Goal: Communication & Community: Answer question/provide support

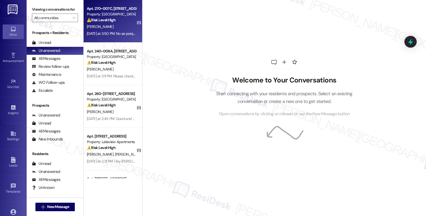
click at [124, 28] on div "[PERSON_NAME]" at bounding box center [111, 26] width 50 height 7
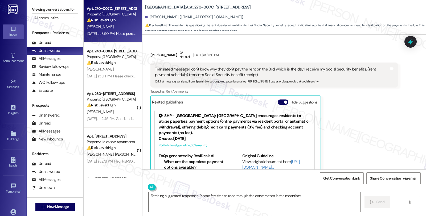
scroll to position [494, 0]
click at [152, 51] on div "[PERSON_NAME] Neutral [DATE] at 3:50 PM" at bounding box center [273, 55] width 247 height 13
copy div "[PERSON_NAME]"
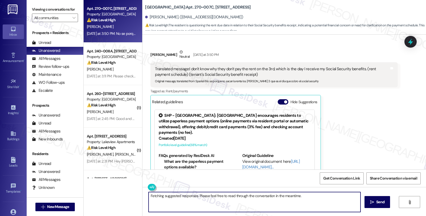
drag, startPoint x: 146, startPoint y: 196, endPoint x: 309, endPoint y: 196, distance: 163.6
click at [309, 196] on textarea "Fetching suggested responses. Please feel free to read through the conversation…" at bounding box center [254, 202] width 212 height 20
paste textarea "[PERSON_NAME]"
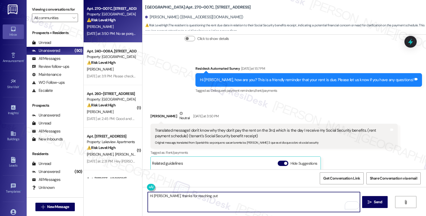
scroll to position [435, 0]
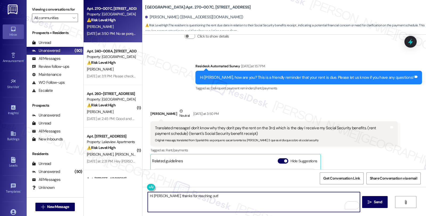
paste textarea "Please consider the message as a courteous reminder because we do not want any …"
drag, startPoint x: 229, startPoint y: 201, endPoint x: 294, endPoint y: 201, distance: 64.9
click at [294, 201] on textarea "Hi [PERSON_NAME], thanks for reaching out! Please consider the message as a cou…" at bounding box center [254, 202] width 212 height 20
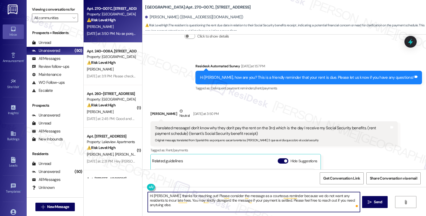
click at [329, 201] on textarea "Hi [PERSON_NAME], thanks for reaching out! Please consider the message as a cou…" at bounding box center [254, 202] width 212 height 20
click at [346, 201] on textarea "Hi [PERSON_NAME], thanks for reaching out! Please consider the message as a cou…" at bounding box center [254, 202] width 212 height 20
type textarea "Hi [PERSON_NAME], thanks for reaching out! Please consider the message as a cou…"
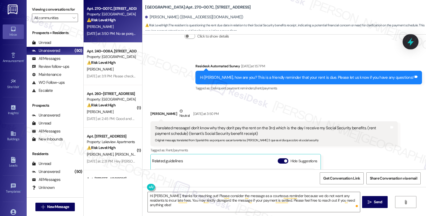
click at [404, 42] on div at bounding box center [410, 41] width 16 height 15
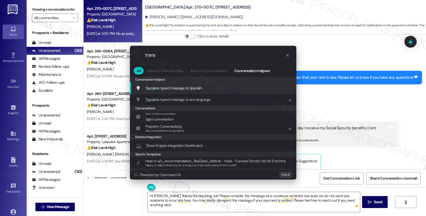
type input "trans"
click at [204, 89] on div "Trans late typed message to Spanish Add shortcut" at bounding box center [214, 88] width 156 height 6
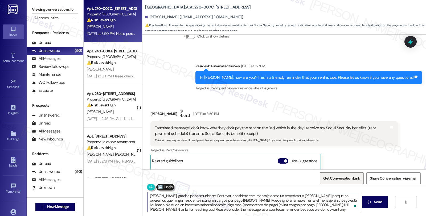
type textarea "[PERSON_NAME], gracias por comunicarte. Por favor, considere este mensaje como …"
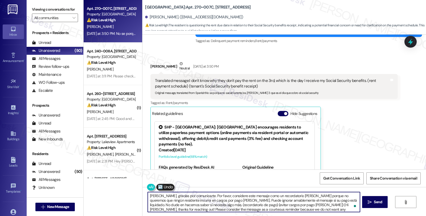
scroll to position [523, 0]
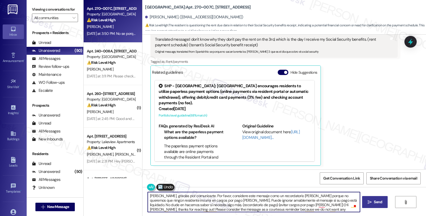
click at [379, 201] on span "Send" at bounding box center [377, 202] width 8 height 6
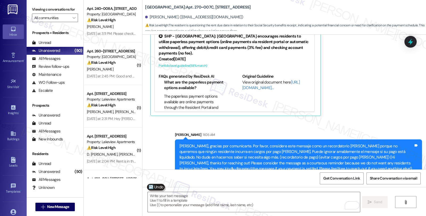
scroll to position [583, 0]
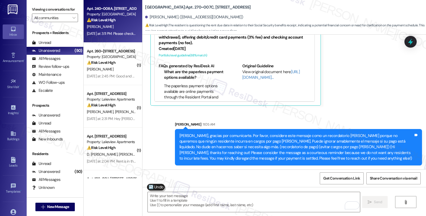
click at [107, 7] on div "Apt. 240~008A, [STREET_ADDRESS]" at bounding box center [111, 9] width 49 height 6
type textarea "Fetching suggested responses. Please feel free to read through the conversation…"
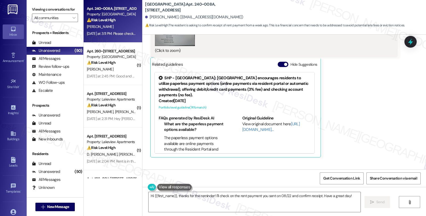
scroll to position [1306, 0]
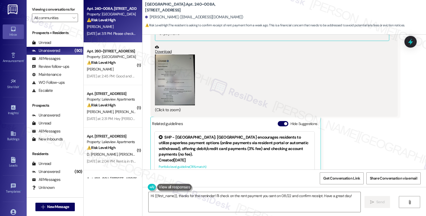
click at [183, 89] on button "Zoom image" at bounding box center [175, 80] width 40 height 51
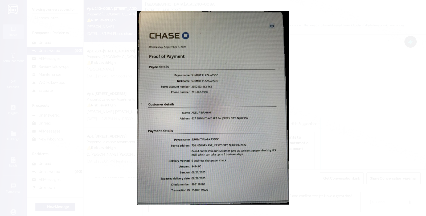
click at [319, 80] on button "Unzoom image" at bounding box center [213, 108] width 426 height 216
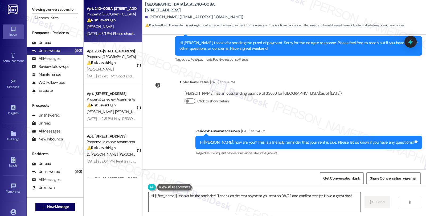
scroll to position [1099, 0]
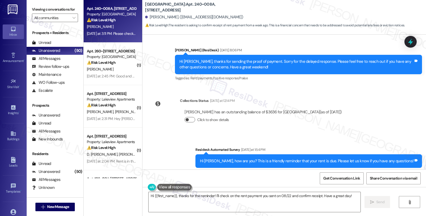
click at [187, 120] on button "Click to show details" at bounding box center [189, 119] width 11 height 5
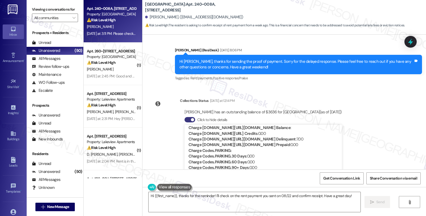
scroll to position [89, 0]
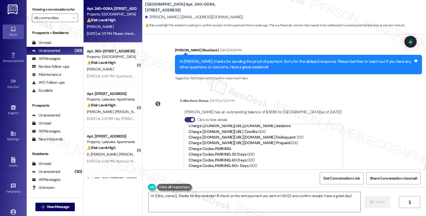
click at [359, 134] on div "WO Opened request: Plumbing an... [DATE] 4:02 PM Status : Complete Priority : 0…" at bounding box center [283, 102] width 283 height 135
click at [387, 121] on div "WO Opened request: Plumbing an... [DATE] 4:02 PM Status : Complete Priority : 0…" at bounding box center [283, 102] width 283 height 135
click at [367, 123] on div "WO Opened request: Plumbing an... [DATE] 4:02 PM Status : Complete Priority : 0…" at bounding box center [283, 102] width 283 height 135
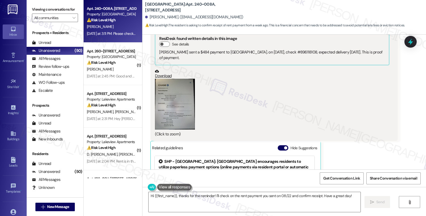
scroll to position [1365, 0]
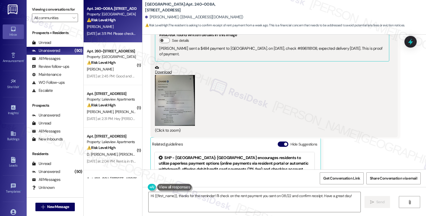
click at [177, 106] on button "Zoom image" at bounding box center [175, 100] width 40 height 51
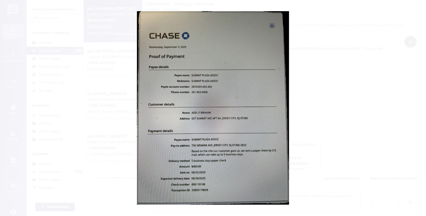
click at [333, 91] on button "Unzoom image" at bounding box center [213, 108] width 426 height 216
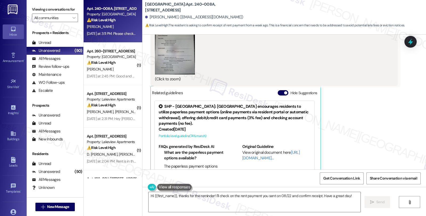
scroll to position [1474, 0]
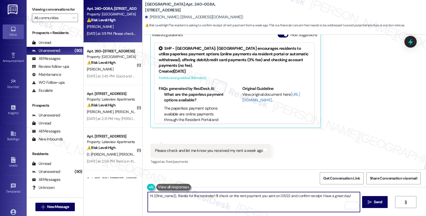
drag, startPoint x: 196, startPoint y: 196, endPoint x: 272, endPoint y: 196, distance: 75.8
click at [272, 196] on textarea "Hi {{first_name}}, thanks for the reminder! I'll check on the rent payment you …" at bounding box center [254, 202] width 212 height 20
click at [200, 196] on textarea "Hi {{first_name}}, thanks for the reminder! I'll check on the rent payment you …" at bounding box center [254, 202] width 212 height 20
click at [209, 195] on textarea "Hi {{first_name}}, thanks for the update! I'll check on the rent payment you se…" at bounding box center [254, 202] width 212 height 20
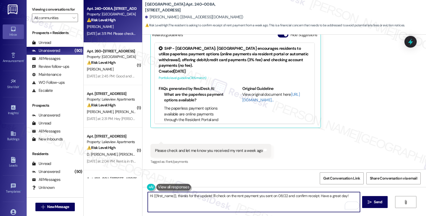
paste textarea "Please consider the message as a courteous reminder because we do not want any …"
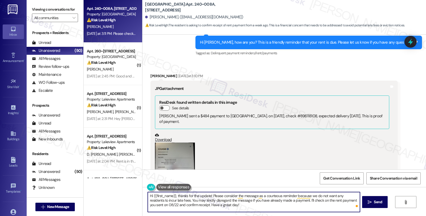
scroll to position [1297, 0]
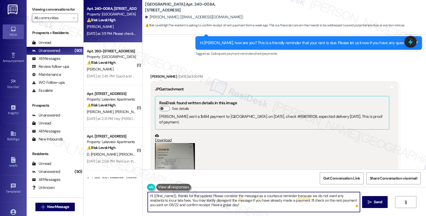
click at [234, 206] on textarea "Hi {{first_name}}, thanks for the update! Please consider the message as a cour…" at bounding box center [254, 202] width 212 height 20
type textarea "Hi {{first_name}}, thanks for the update! Please consider the message as a cour…"
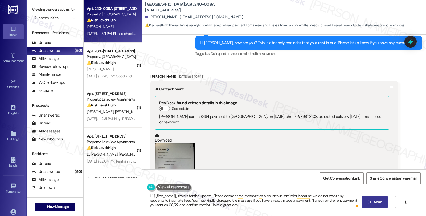
click at [371, 201] on icon "" at bounding box center [369, 202] width 4 height 4
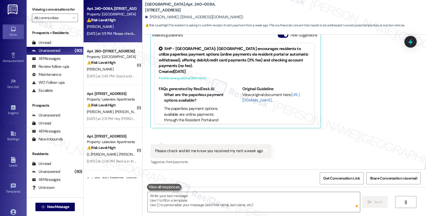
scroll to position [1523, 0]
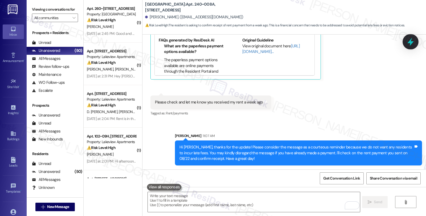
click at [407, 42] on icon at bounding box center [410, 41] width 9 height 9
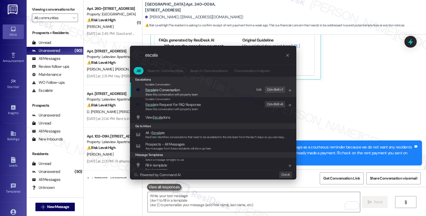
type input "escala"
click at [182, 93] on span "Share this conversation with property team" at bounding box center [171, 95] width 53 height 4
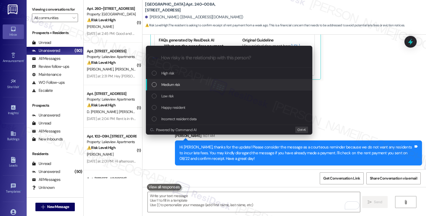
click at [182, 87] on div "Medium risk" at bounding box center [230, 85] width 156 height 6
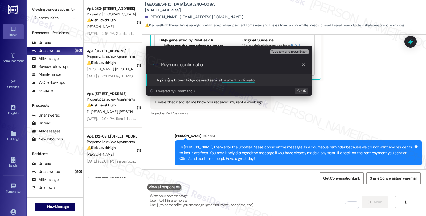
type input "Payment confirmation"
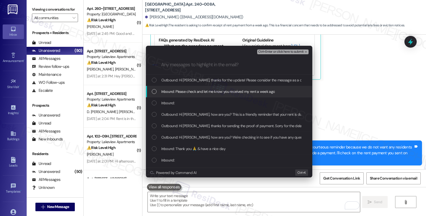
click at [177, 92] on span "Inbound: Please check and let me know you received my rent a week ago" at bounding box center [218, 92] width 114 height 6
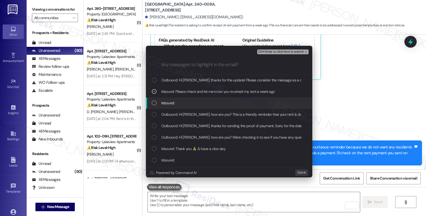
click at [169, 100] on span "Inbound:" at bounding box center [167, 103] width 13 height 6
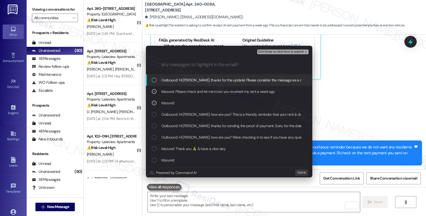
click at [275, 51] on span "Ctrl+Enter or click here to submit" at bounding box center [280, 52] width 45 height 4
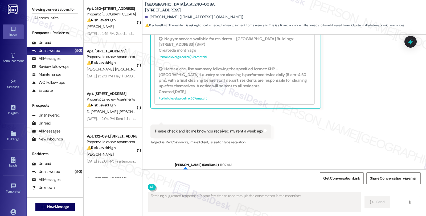
scroll to position [1451, 0]
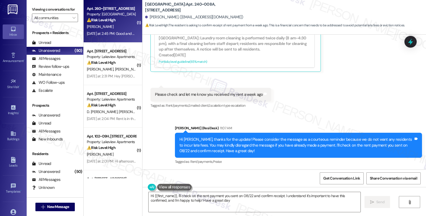
type textarea "Hi {{first_name}}, I'll check on the rent payment you sent on 08/22 and confirm…"
click at [114, 14] on div "Property: [GEOGRAPHIC_DATA]" at bounding box center [111, 14] width 49 height 6
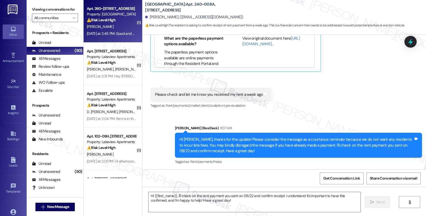
type textarea "Fetching suggested responses. Please feel free to read through the conversation…"
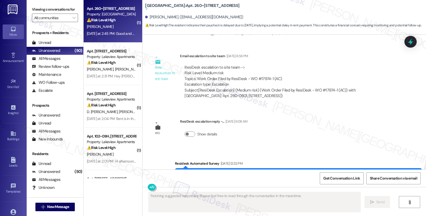
scroll to position [1890, 0]
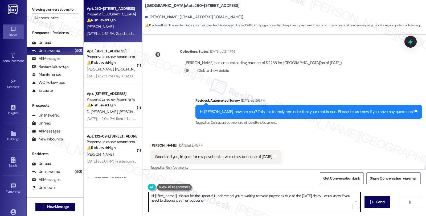
drag, startPoint x: 323, startPoint y: 196, endPoint x: 331, endPoint y: 203, distance: 10.9
click at [331, 203] on textarea "Hi {{first_name}}, thanks for the update! I understand you're waiting for your …" at bounding box center [254, 202] width 212 height 20
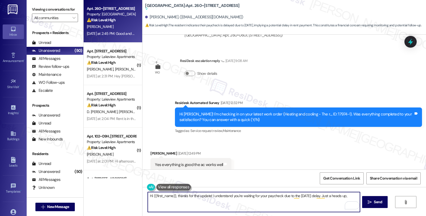
scroll to position [1772, 0]
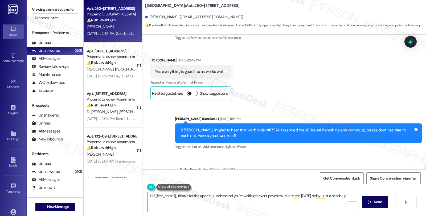
click at [190, 91] on button "Show suggestions" at bounding box center [192, 93] width 11 height 5
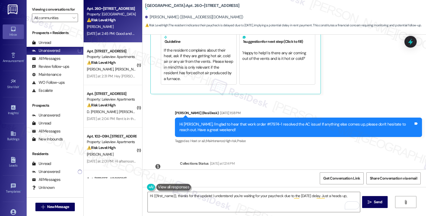
scroll to position [1861, 0]
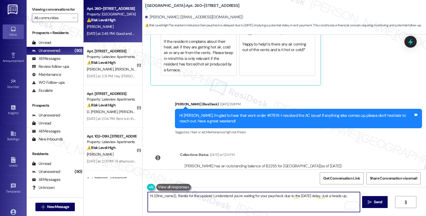
click at [350, 196] on textarea "Hi {{first_name}}, thanks for the update! I understand you're waiting for your …" at bounding box center [254, 202] width 212 height 20
click at [363, 125] on div "Sent via SMS [PERSON_NAME] (ResiDesk) [DATE] 1:58 PM Hi [PERSON_NAME], I'm glad…" at bounding box center [298, 118] width 255 height 43
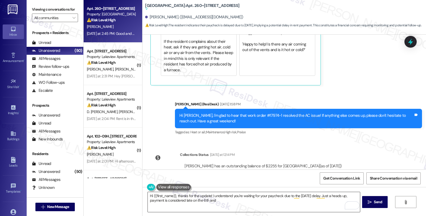
click at [353, 196] on textarea "Hi {{first_name}}, thanks for the update! I understand you're waiting for your …" at bounding box center [254, 202] width 212 height 20
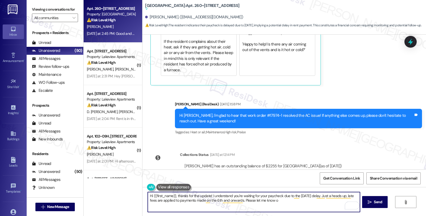
click at [270, 201] on textarea "Hi {{first_name}}, thanks for the update! I understand you're waiting for your …" at bounding box center [254, 202] width 212 height 20
type textarea "Hi {{first_name}}, thanks for the update! I understand you're waiting for your …"
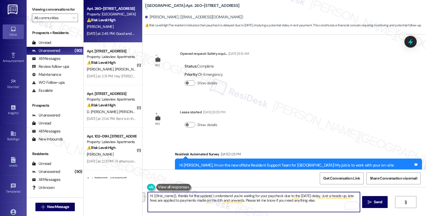
scroll to position [1861, 0]
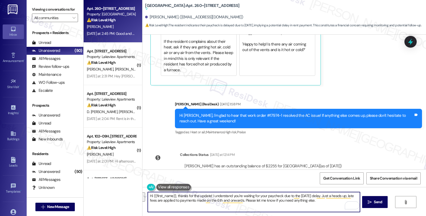
click at [259, 200] on textarea "Hi {{first_name}}, thanks for the update! I understand you're waiting for your …" at bounding box center [254, 202] width 212 height 20
click at [324, 201] on textarea "Hi {{first_name}}, thanks for the update! I understand you're waiting for your …" at bounding box center [254, 202] width 212 height 20
click at [235, 208] on textarea "Hi {{first_name}}, thanks for the update! I understand you're waiting for your …" at bounding box center [254, 202] width 212 height 20
click at [313, 201] on textarea "Hi {{first_name}}, thanks for the update! I understand you're waiting for your …" at bounding box center [254, 202] width 212 height 20
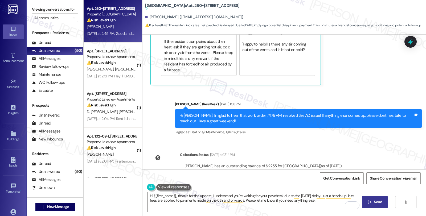
click at [369, 200] on icon "" at bounding box center [369, 202] width 4 height 4
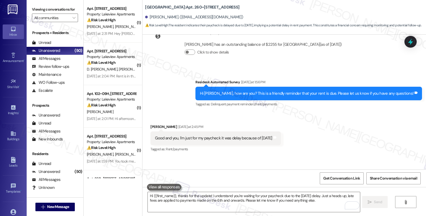
scroll to position [1919, 0]
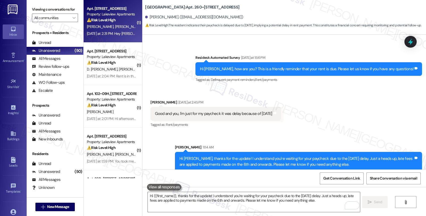
click at [115, 16] on div "Property: Lakeview Apartments" at bounding box center [111, 14] width 49 height 6
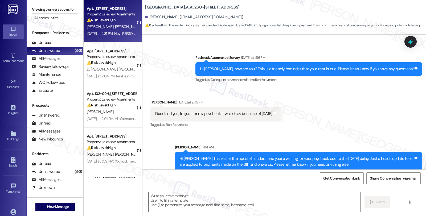
type textarea "Fetching suggested responses. Please feel free to read through the conversation…"
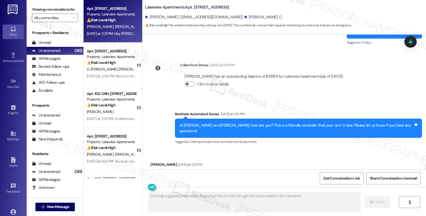
scroll to position [1349, 0]
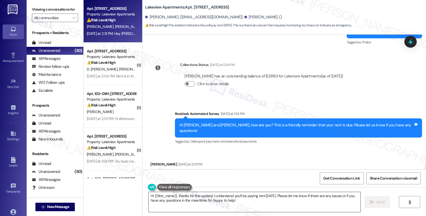
click at [237, 198] on textarea "Hi {{first_name}}, thanks for the update! I understand you'll be paying rent on…" at bounding box center [254, 202] width 212 height 20
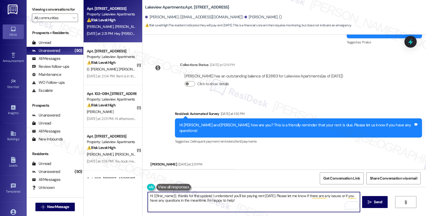
click at [155, 161] on div "Melinda Dudley Yesterday at 2:31 PM" at bounding box center [193, 164] width 86 height 7
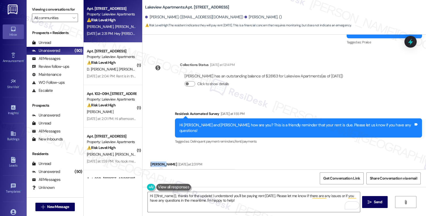
click at [155, 161] on div "Melinda Dudley Yesterday at 2:31 PM" at bounding box center [193, 164] width 86 height 7
copy div "Melinda"
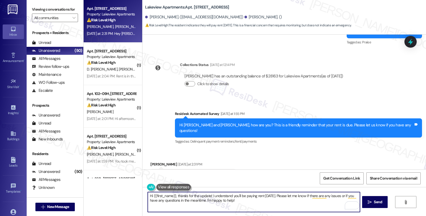
drag, startPoint x: 152, startPoint y: 195, endPoint x: 172, endPoint y: 194, distance: 20.5
click at [172, 194] on textarea "Hi {{first_name}}, thanks for the update! I understand you'll be paying rent on…" at bounding box center [254, 202] width 212 height 20
paste textarea "Melinda"
type textarea "Hi Melinda, thanks for the update! I understand you'll be paying rent on Friday…"
drag, startPoint x: 195, startPoint y: 200, endPoint x: 258, endPoint y: 200, distance: 63.3
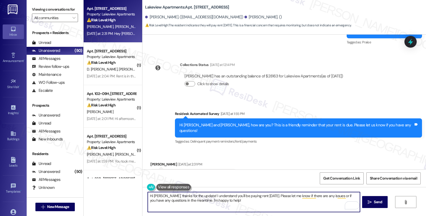
click at [258, 200] on textarea "Hi Melinda, thanks for the update! I understand you'll be paying rent on Friday…" at bounding box center [254, 202] width 212 height 20
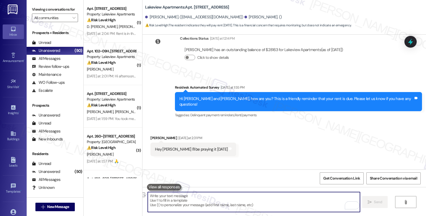
scroll to position [1392, 0]
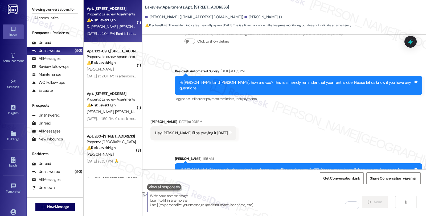
click at [115, 24] on span "D. [PERSON_NAME]" at bounding box center [103, 26] width 32 height 5
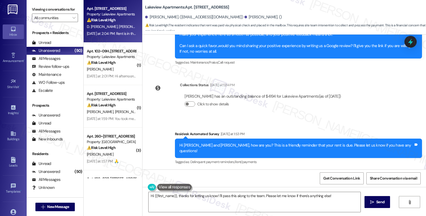
scroll to position [835, 0]
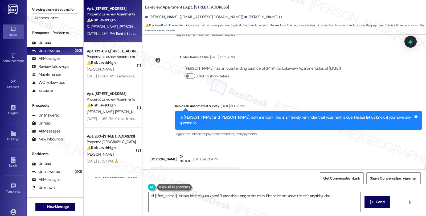
click at [279, 142] on div "Received via SMS Yvonne Norman Neutral Yesterday at 2:04 PM Rent is in the mail…" at bounding box center [283, 167] width 283 height 51
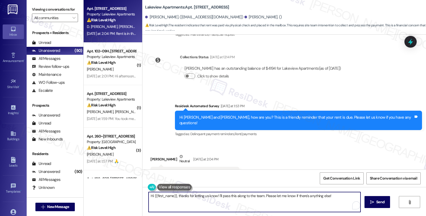
drag, startPoint x: 191, startPoint y: 195, endPoint x: 342, endPoint y: 196, distance: 150.8
click at [342, 196] on textarea "Hi {{first_name}}, thanks for letting us know! I'll pass this along to the team…" at bounding box center [254, 202] width 212 height 20
paste textarea "It should be reflected on your portal once processed. If not, please let me kno…"
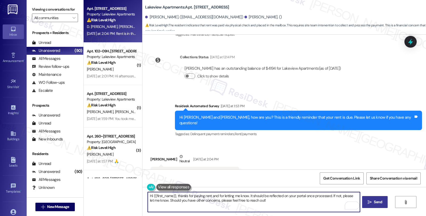
type textarea "Hi {{first_name}}, thanks for paying rent and for letting me know. It should be…"
click at [375, 201] on span "Send" at bounding box center [377, 202] width 8 height 6
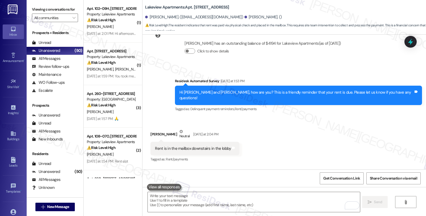
scroll to position [878, 0]
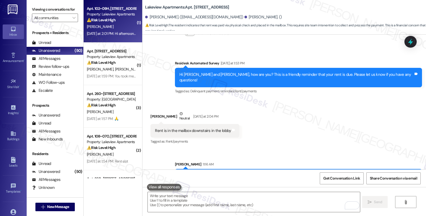
click at [124, 11] on div "Property: Lakeview Apartments" at bounding box center [111, 14] width 49 height 6
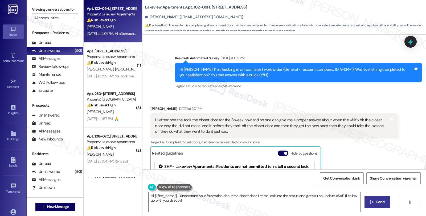
scroll to position [623, 0]
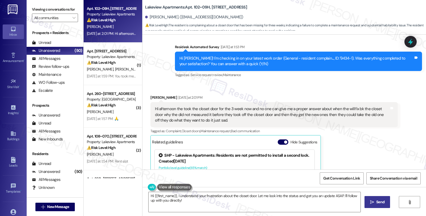
click at [190, 7] on b "Lakeview Apartments: Apt. 102~09H, 4 East 107th Street" at bounding box center [196, 8] width 102 height 6
drag, startPoint x: 189, startPoint y: 7, endPoint x: 205, endPoint y: 8, distance: 15.5
click at [205, 8] on b "Lakeview Apartments: Apt. 102~09H, 4 East 107th Street" at bounding box center [196, 8] width 102 height 6
copy b "102~09H"
click at [175, 195] on textarea "Hi {{first_name}}, I understand your frustration about the closet door. Let me …" at bounding box center [254, 202] width 212 height 20
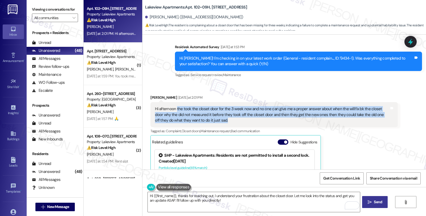
drag, startPoint x: 212, startPoint y: 120, endPoint x: 172, endPoint y: 110, distance: 41.4
click at [172, 110] on div "Hi afternoon the took the closet door for the 3 week now and no one can give me…" at bounding box center [272, 114] width 234 height 17
copy div "the took the closet door for the 3 week now and no one can give me a proper ans…"
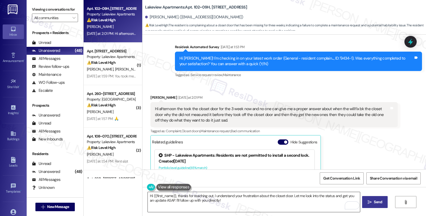
click at [267, 204] on textarea "Hi {{first_name}}, thanks for reaching out. I understand your frustration about…" at bounding box center [254, 202] width 212 height 20
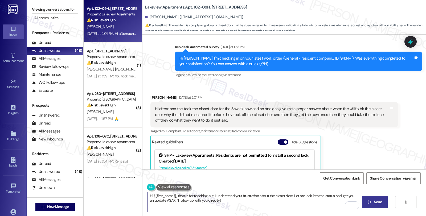
click at [290, 196] on textarea "Hi {{first_name}}, thanks for reaching out. I understand your frustration about…" at bounding box center [254, 202] width 212 height 20
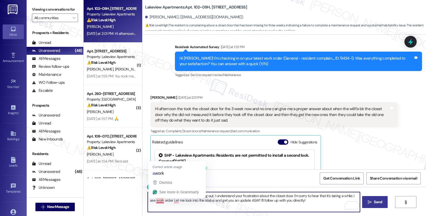
click at [152, 200] on textarea "Hi {{first_name}}, thanks for reaching out. I understand your frustration about…" at bounding box center [254, 202] width 212 height 20
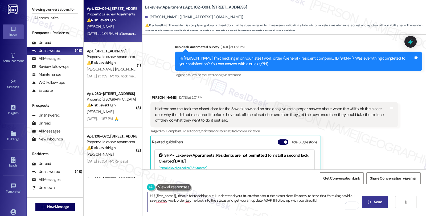
click at [180, 201] on textarea "Hi {{first_name}}, thanks for reaching out. I understand your frustration about…" at bounding box center [254, 202] width 212 height 20
paste textarea "14558-1"
click at [184, 201] on textarea "Hi {{first_name}}, thanks for reaching out. I understand your frustration about…" at bounding box center [254, 202] width 212 height 20
click at [201, 200] on textarea "Hi {{first_name}}, thanks for reaching out. I understand your frustration about…" at bounding box center [254, 202] width 212 height 20
click at [208, 201] on textarea "Hi {{first_name}}, thanks for reaching out. I understand your frustration about…" at bounding box center [254, 202] width 212 height 20
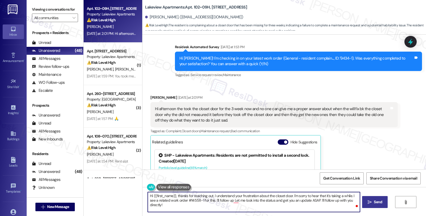
click at [207, 200] on textarea "Hi {{first_name}}, thanks for reaching out. I understand your frustration about…" at bounding box center [254, 202] width 212 height 20
click at [236, 201] on textarea "Hi {{first_name}}, thanks for reaching out. I understand your frustration about…" at bounding box center [254, 202] width 212 height 20
click at [331, 204] on textarea "Hi {{first_name}}, thanks for reaching out. I understand your frustration about…" at bounding box center [254, 202] width 212 height 20
click at [354, 199] on textarea "Hi {{first_name}}, thanks for reaching out. I understand your frustration about…" at bounding box center [254, 202] width 212 height 20
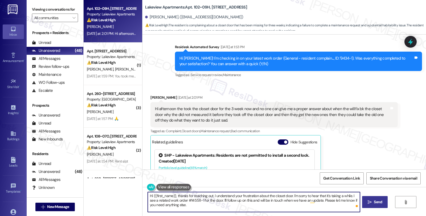
type textarea "Hi {{first_name}}, thanks for reaching out. I understand your frustration about…"
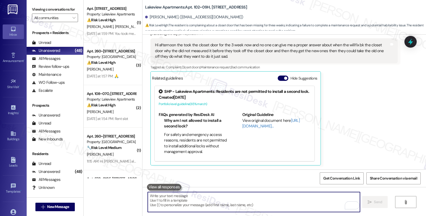
scroll to position [736, 0]
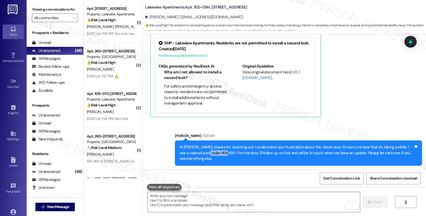
drag, startPoint x: 194, startPoint y: 152, endPoint x: 213, endPoint y: 152, distance: 18.4
click at [213, 152] on div "Hi Carmen, thanks for reaching out. I understand your frustration about the clo…" at bounding box center [296, 152] width 234 height 17
copy div "#14558-1 f"
click at [413, 43] on icon at bounding box center [410, 41] width 9 height 9
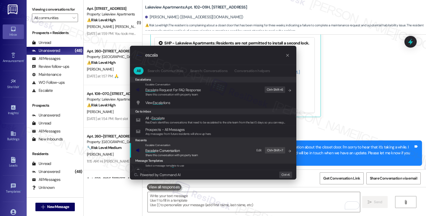
type input "escala"
click at [161, 154] on span "Share this conversation with property team" at bounding box center [171, 155] width 53 height 4
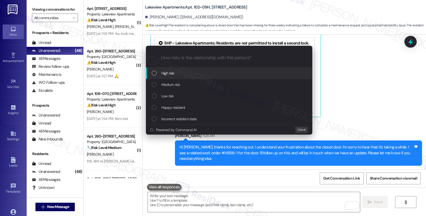
click at [350, 89] on div "Escalate Conversation How risky is the relationship with this person? Topics (e…" at bounding box center [213, 108] width 426 height 216
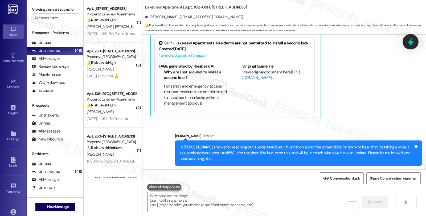
click at [409, 43] on icon at bounding box center [410, 42] width 6 height 8
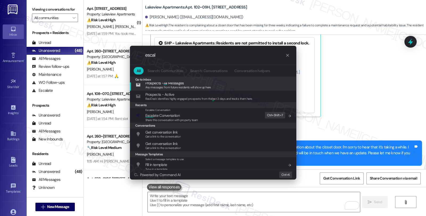
scroll to position [59, 0]
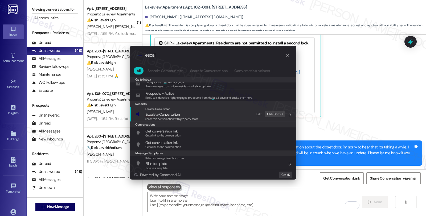
type input "escal"
click at [173, 114] on span "Escal ate Conversation" at bounding box center [162, 114] width 34 height 5
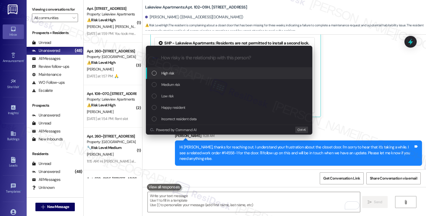
scroll to position [0, 0]
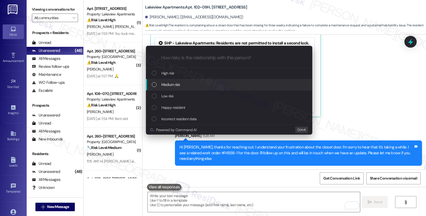
click at [185, 83] on div "Medium risk" at bounding box center [230, 85] width 156 height 6
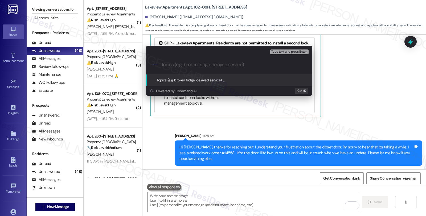
type input "F"
paste input "#14558-1 f"
click at [191, 65] on input "Follow up WO ##14558-1 f" at bounding box center [231, 65] width 140 height 6
click at [213, 63] on input "Follow up WO #14558-1 f" at bounding box center [231, 65] width 140 height 6
type input "Follow up WO #14558-1 (closet door)"
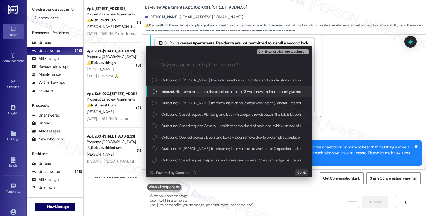
click at [190, 93] on span "Inbound: Hi afternoon the took the closet door for the 3 week now and no one ca…" at bounding box center [411, 92] width 500 height 6
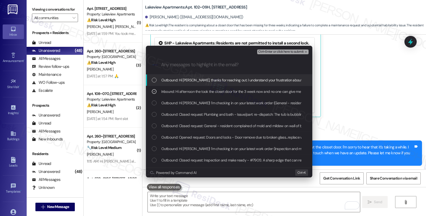
click at [268, 53] on span "Ctrl+Enter or click here to submit" at bounding box center [280, 52] width 45 height 4
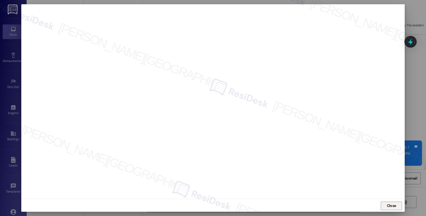
click at [388, 205] on span "Close" at bounding box center [391, 206] width 9 height 6
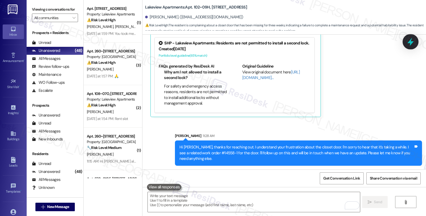
click at [408, 43] on icon at bounding box center [410, 42] width 6 height 8
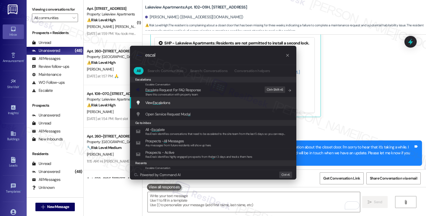
type input "escala"
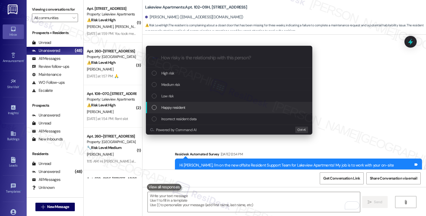
scroll to position [736, 0]
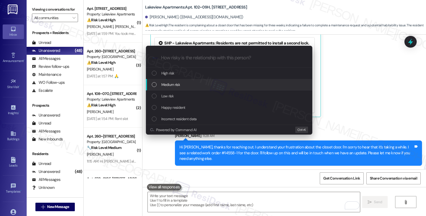
click at [177, 87] on span "Medium risk" at bounding box center [170, 85] width 19 height 6
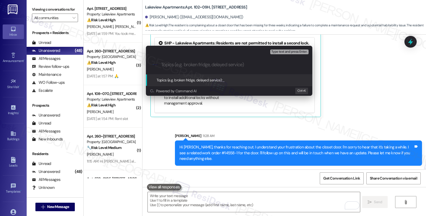
paste input "Follow up WO #14558-1 (closet door)"
type input "Follow up WO #14558-1 (closet door)"
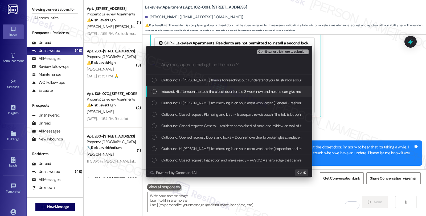
click at [173, 91] on span "Inbound: Hi afternoon the took the closet door for the 3 week now and no one ca…" at bounding box center [411, 92] width 500 height 6
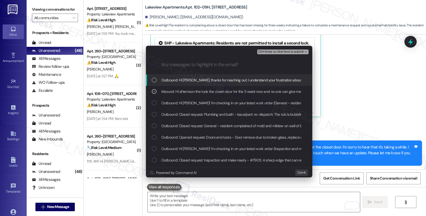
click at [290, 53] on span "Ctrl+Enter or click here to submit" at bounding box center [280, 52] width 45 height 4
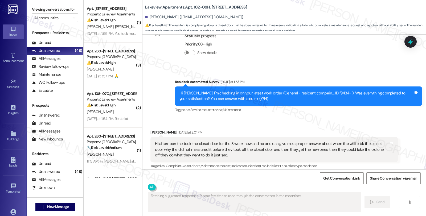
scroll to position [687, 0]
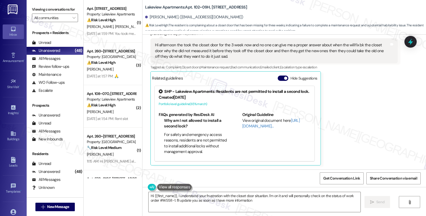
type textarea "Hi {{first_name}}, I understand your frustration with the closet door situation…"
click at [357, 112] on div "Carmen Rodd Yesterday at 2:01 PM Hi afternoon the took the closet door for the …" at bounding box center [273, 98] width 247 height 135
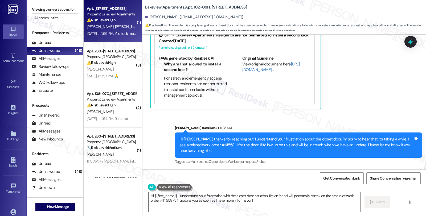
click at [110, 15] on div "Property: Lakeview Apartments" at bounding box center [111, 14] width 49 height 6
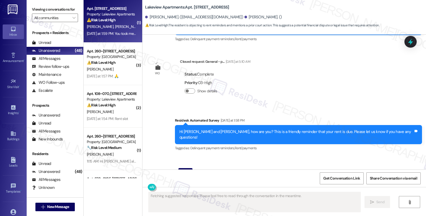
scroll to position [686, 0]
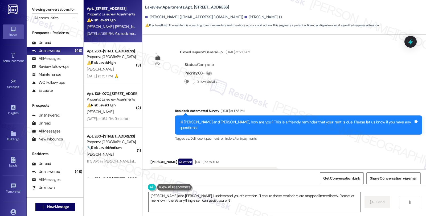
type textarea "Lashay and Pearlynn, I understand your frustration. I'll ensure these reminders…"
click at [153, 159] on div "Lashay Hayes-Odom Question Yesterday at 1:59 PM" at bounding box center [213, 163] width 127 height 9
copy div "Lashay"
click at [279, 150] on div "Received via SMS Lashay Hayes-Odom Question Yesterday at 1:59 PM You took me to…" at bounding box center [283, 170] width 283 height 46
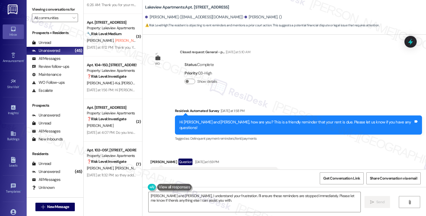
scroll to position [1737, 0]
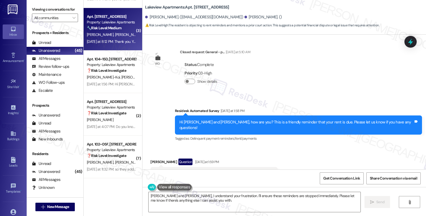
click at [121, 32] on div "A. Jackson D. Davis (Opted Out) L. Davis" at bounding box center [111, 34] width 50 height 7
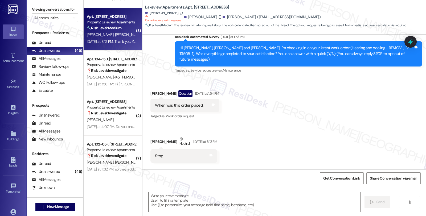
type textarea "Fetching suggested responses. Please feel free to read through the conversation…"
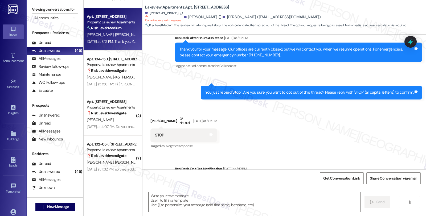
scroll to position [290, 0]
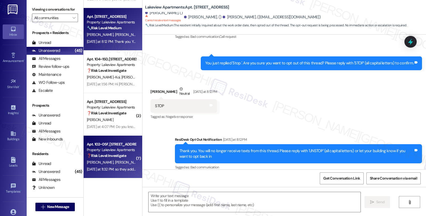
click at [119, 161] on div "M. Moore S. Moore" at bounding box center [111, 162] width 50 height 7
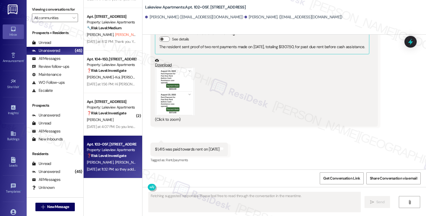
scroll to position [475, 0]
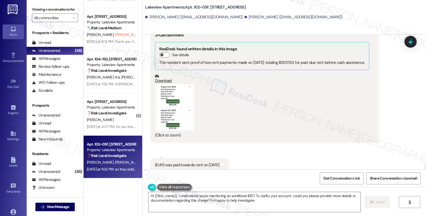
type textarea "Hi {{first_name}}, I understand you're mentioning an additional $107. To clarif…"
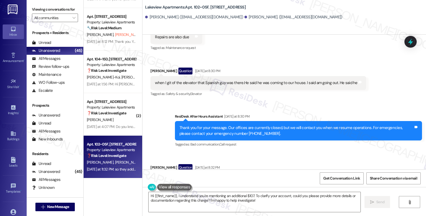
scroll to position [238, 0]
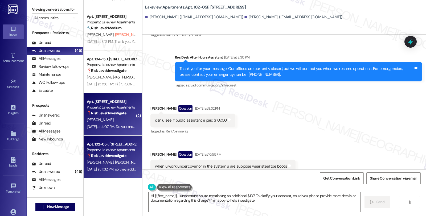
click at [112, 114] on strong "❓ Risk Level: Investigate" at bounding box center [106, 113] width 39 height 5
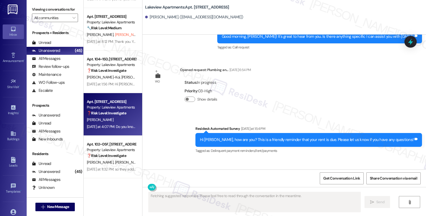
scroll to position [3443, 0]
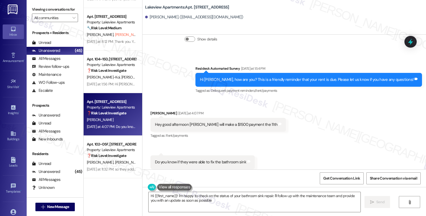
type textarea "Hi {{first_name}}! I'm happy to check on the status of your bathroom sink repai…"
click at [337, 177] on span "Get Conversation Link" at bounding box center [341, 179] width 37 height 6
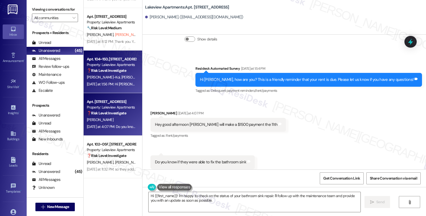
click at [121, 75] on span "T. Okai-Koi" at bounding box center [138, 77] width 35 height 5
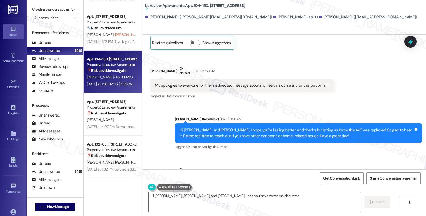
scroll to position [7478, 0]
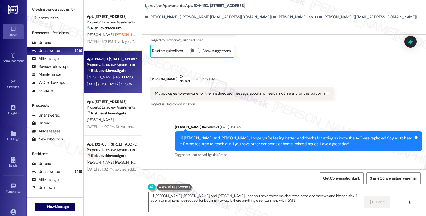
type textarea "Hi Victor, Tylar, and Irene! I see you have concerns about the patio door screw…"
click at [349, 180] on span "Get Conversation Link" at bounding box center [341, 179] width 37 height 6
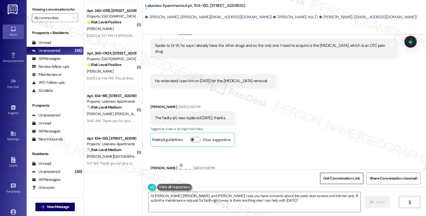
scroll to position [1382, 0]
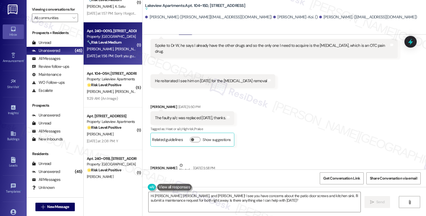
click at [120, 57] on div "Yesterday at 1:56 PM: Don't you guys take it out of the account Yesterday at 1:…" at bounding box center [132, 55] width 90 height 5
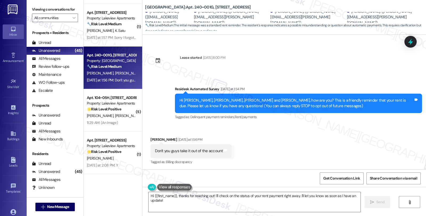
scroll to position [1323, 0]
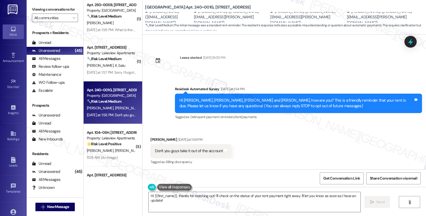
click at [153, 139] on div "Mina Andrawis Yesterday at 1:56 PM" at bounding box center [190, 140] width 81 height 7
copy div "Mina"
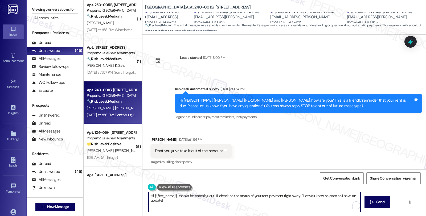
drag, startPoint x: 150, startPoint y: 196, endPoint x: 173, endPoint y: 196, distance: 22.6
click at [173, 196] on textarea "Hi {{first_name}}, thanks for reaching out! I'll check on the status of your re…" at bounding box center [254, 202] width 212 height 20
paste textarea "Mina"
drag, startPoint x: 195, startPoint y: 194, endPoint x: 361, endPoint y: 194, distance: 166.0
click at [361, 194] on div "Hi Mina, thanks for reaching out! I'll check on the status of your rent payment…" at bounding box center [283, 207] width 283 height 40
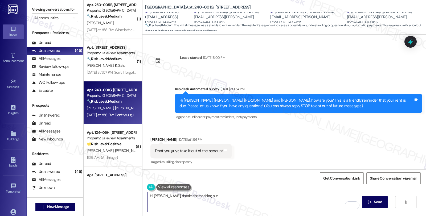
paste textarea "Please consider the message as a courteous reminder because we do not want any …"
type textarea "Hi Mina, thanks for reaching out! Please consider the message as a courteous re…"
